Goal: Browse casually

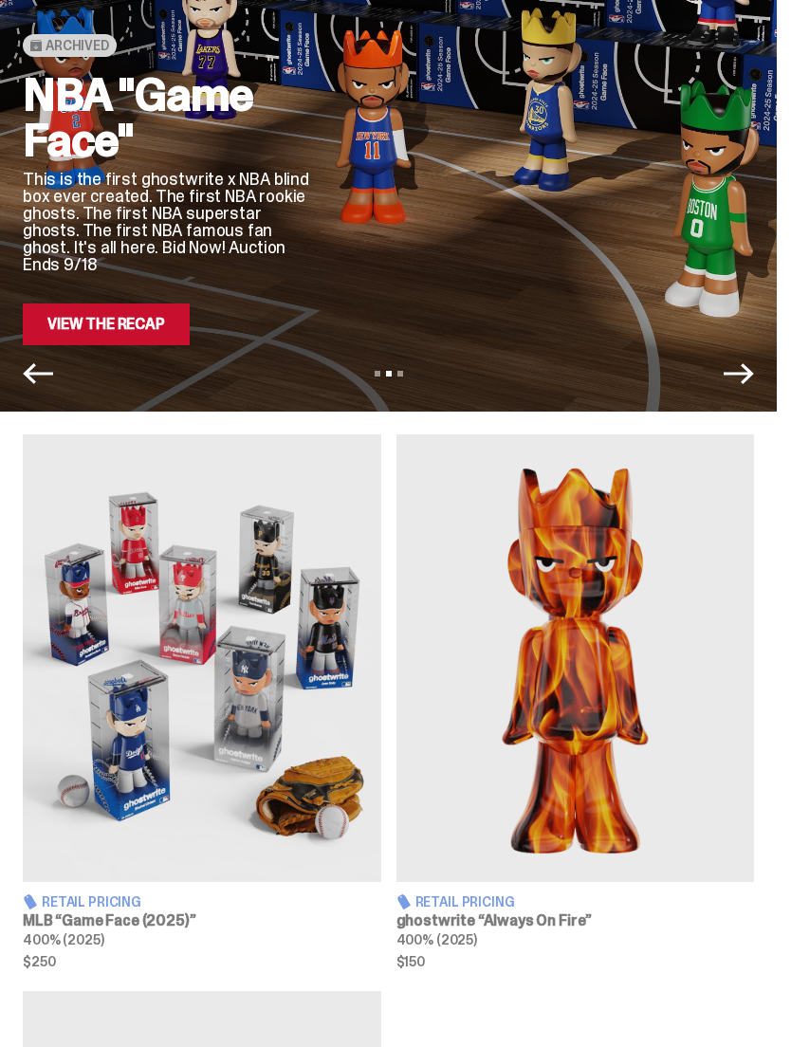
scroll to position [195, 0]
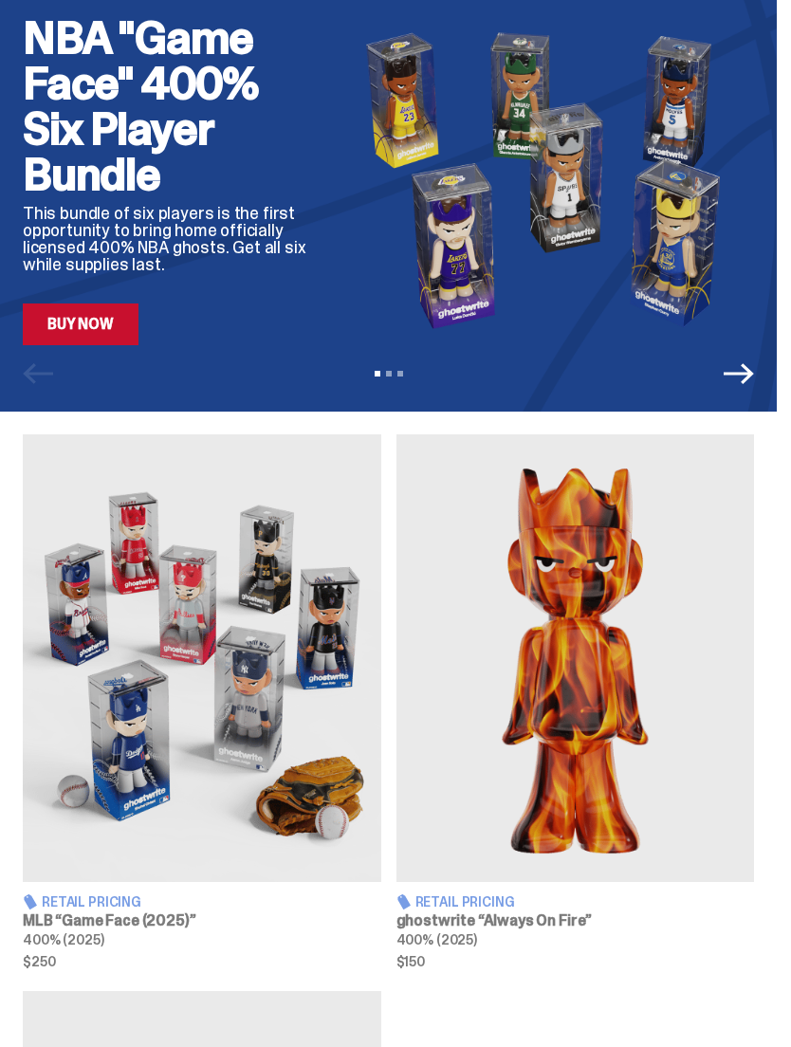
click at [754, 377] on icon "Next" at bounding box center [739, 374] width 30 height 30
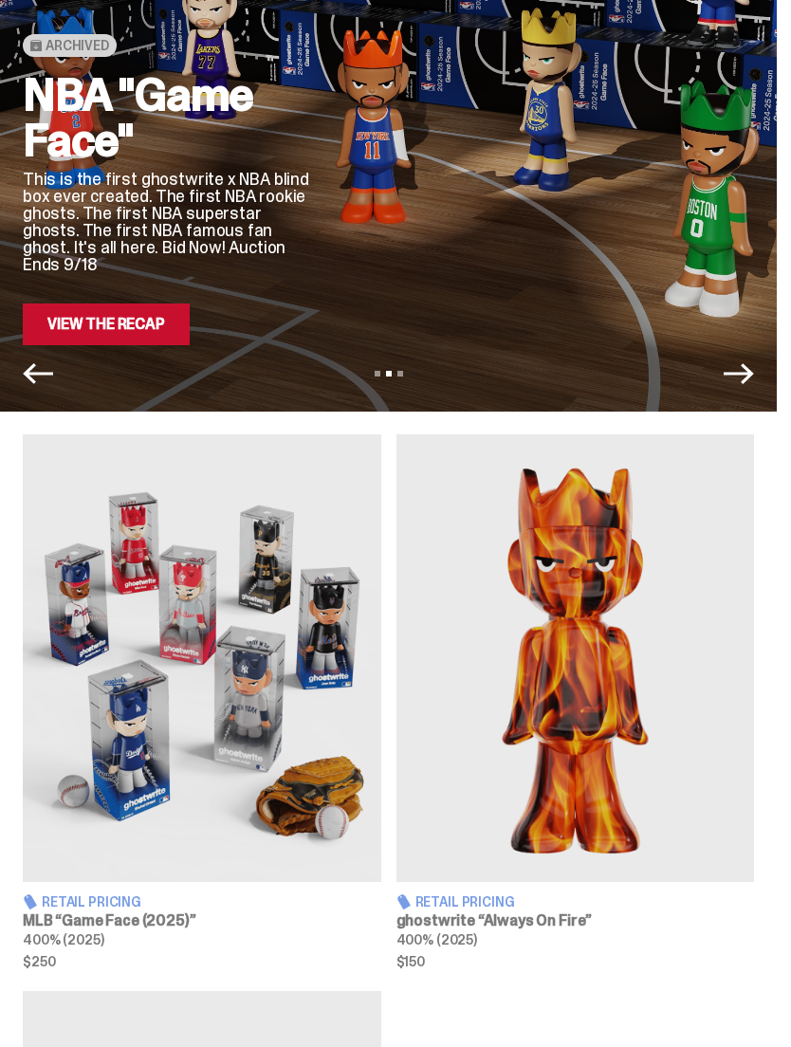
scroll to position [0, 0]
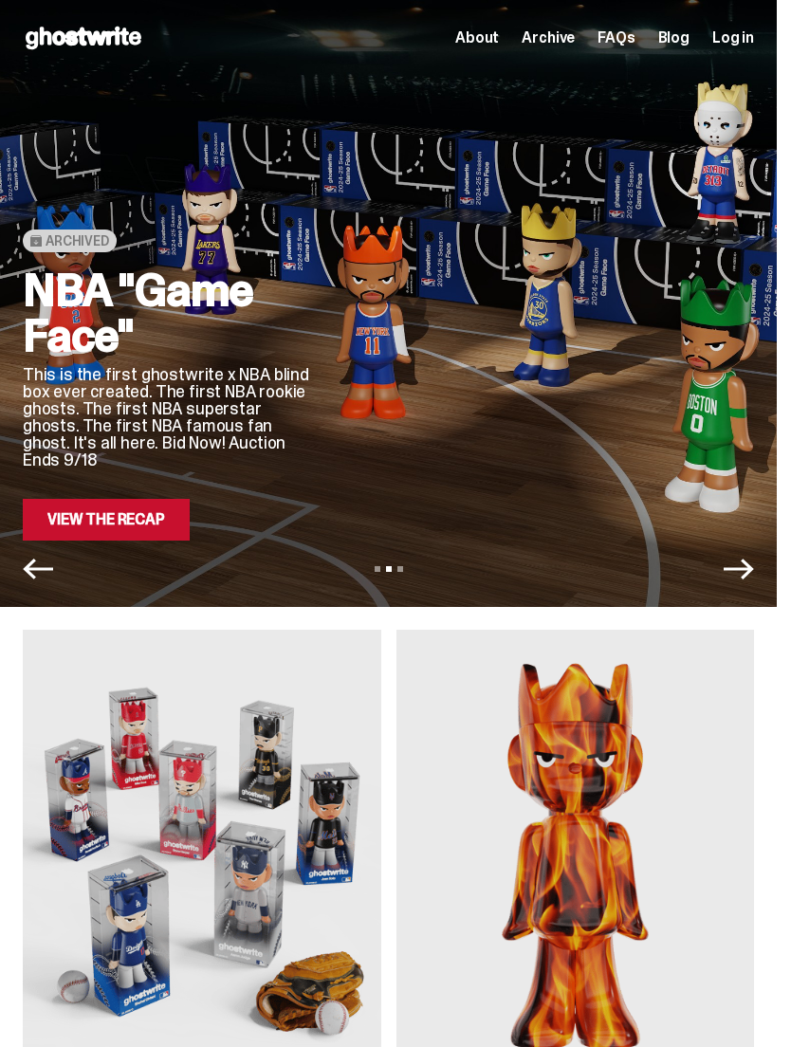
click at [499, 32] on span "About" at bounding box center [477, 37] width 44 height 15
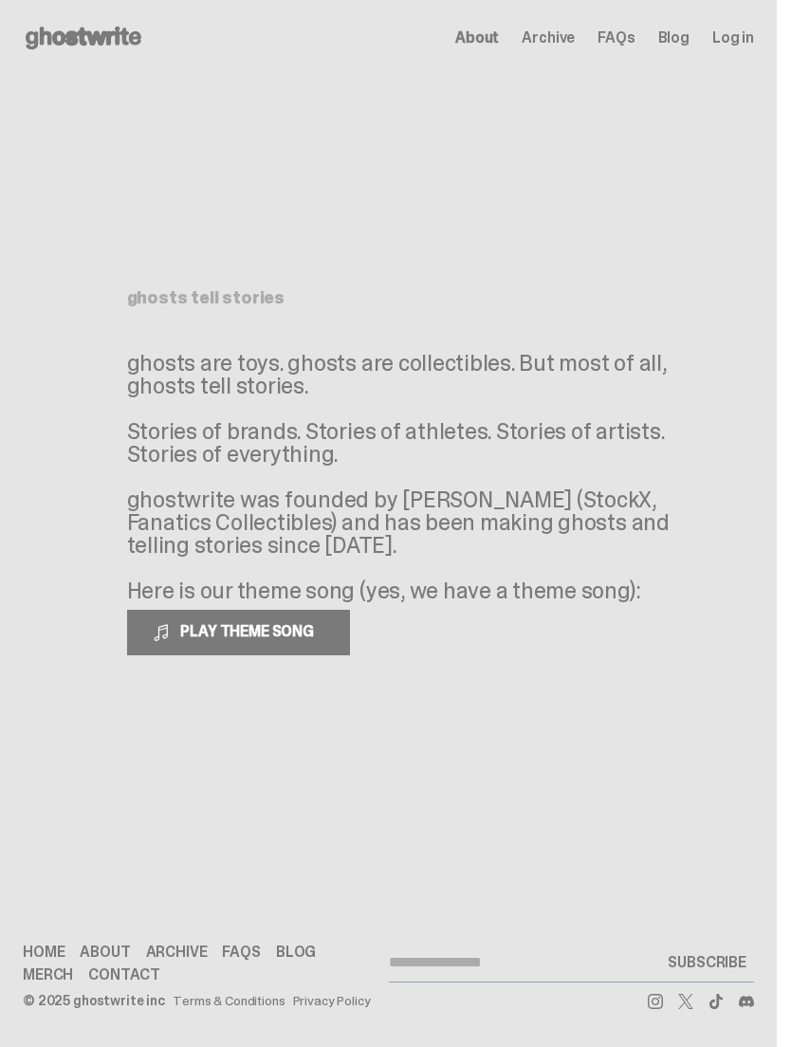
click at [279, 633] on button "PLAY THEME SONG" at bounding box center [238, 633] width 223 height 46
click at [268, 641] on span "PAUSE THEME SONG" at bounding box center [248, 631] width 150 height 20
click at [690, 39] on link "Blog" at bounding box center [673, 37] width 31 height 15
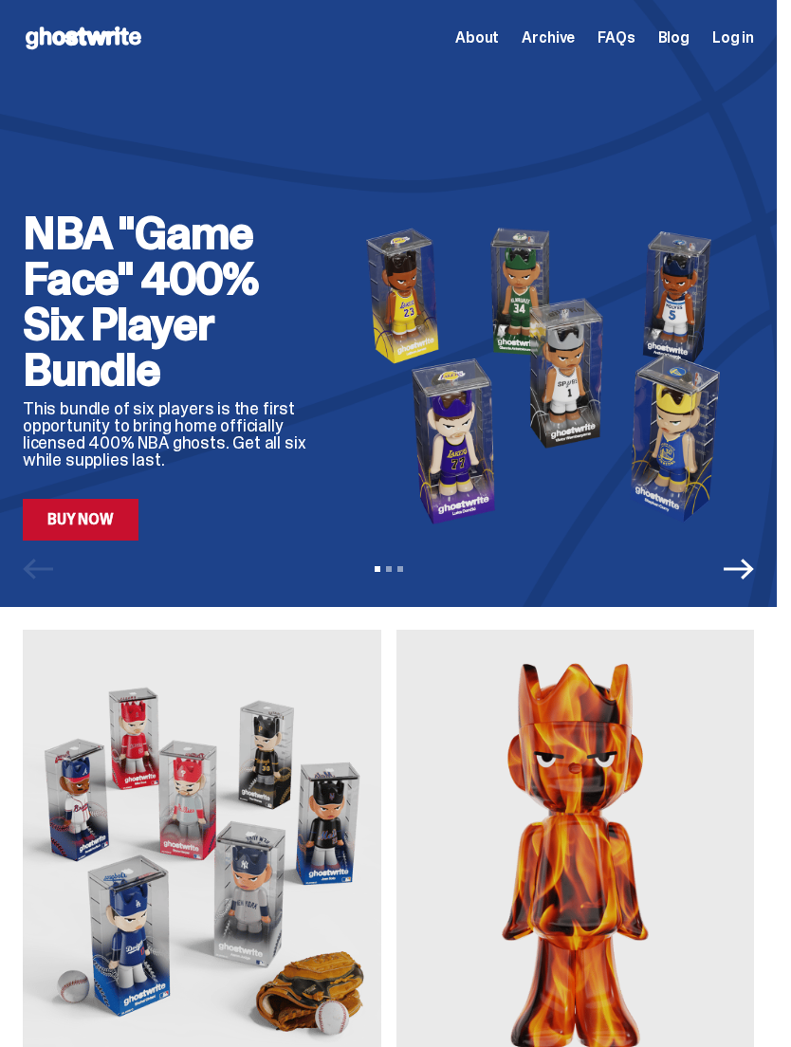
click at [690, 30] on link "Blog" at bounding box center [673, 37] width 31 height 15
